Goal: Find specific fact: Find specific page/section

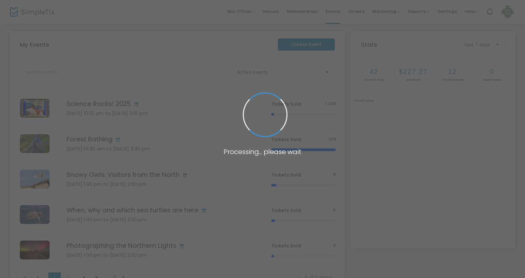
scroll to position [66, 0]
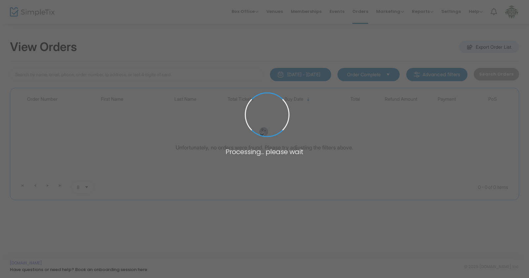
type input "[PERSON_NAME]"
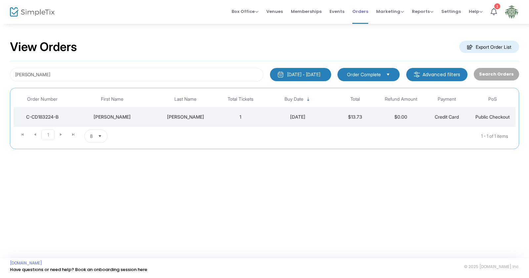
click at [365, 12] on span "Orders" at bounding box center [361, 11] width 16 height 17
click at [343, 11] on span "Events" at bounding box center [337, 11] width 15 height 17
